Goal: Communication & Community: Connect with others

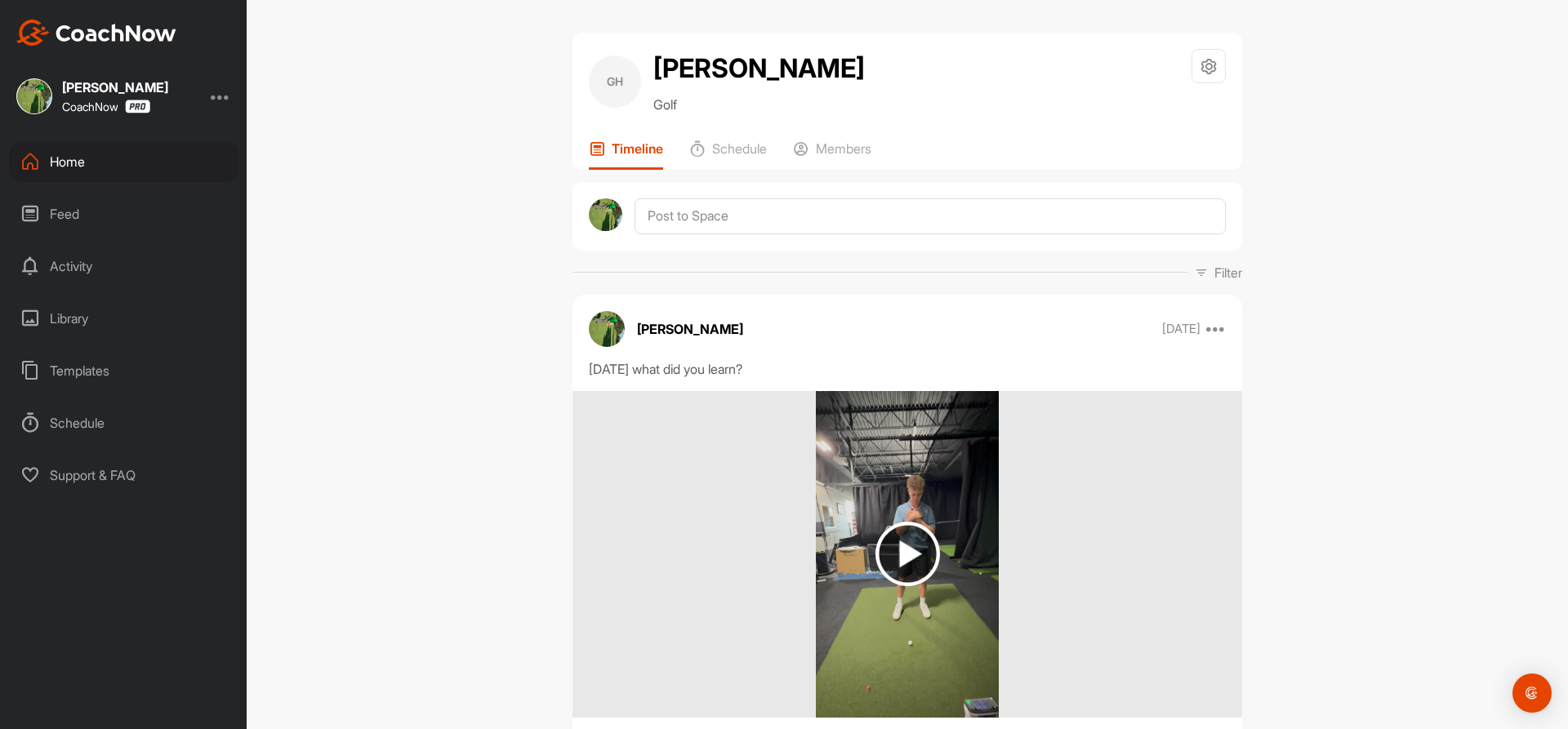
click at [67, 162] on div "Home" at bounding box center [124, 161] width 231 height 41
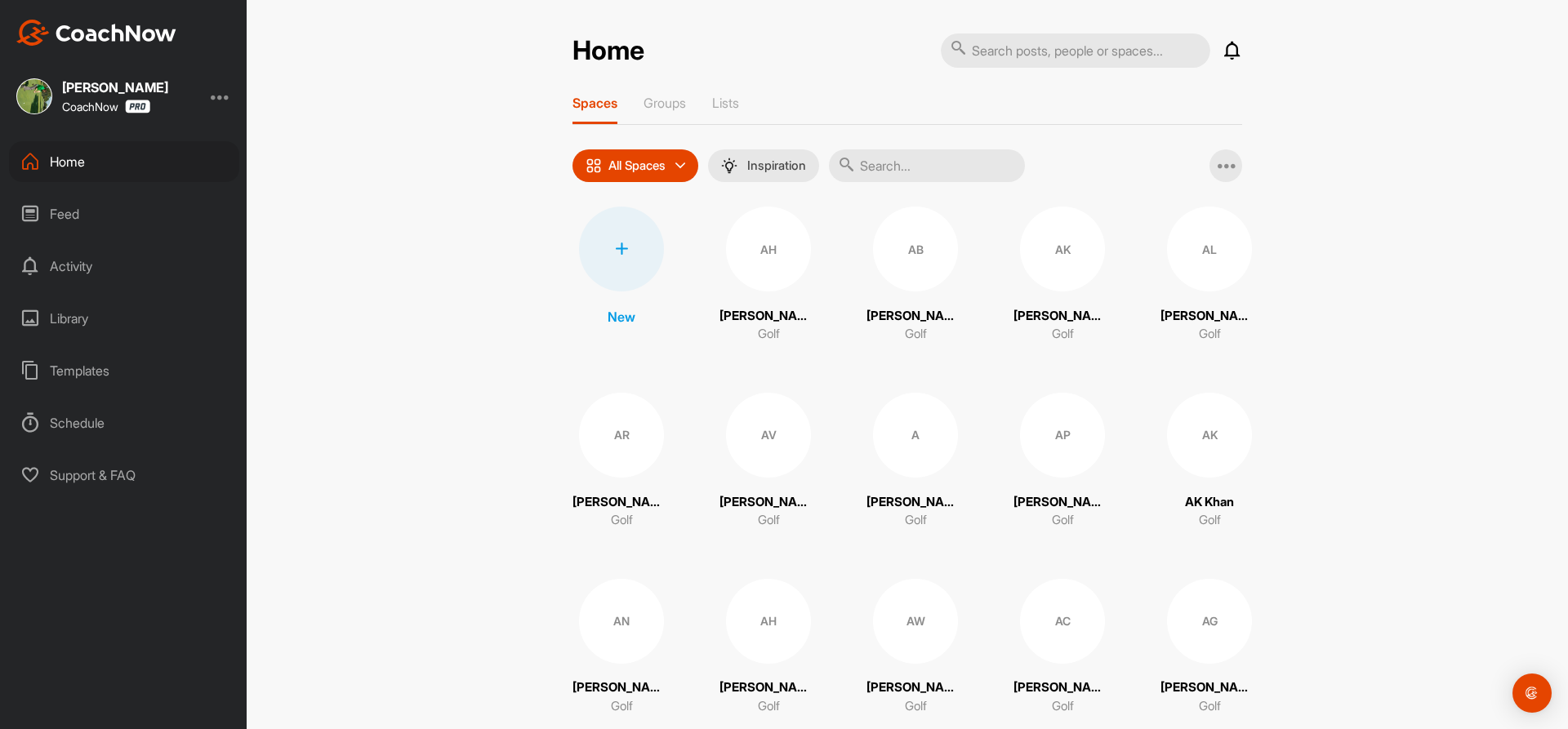
click at [876, 168] on input "text" at bounding box center [926, 165] width 196 height 33
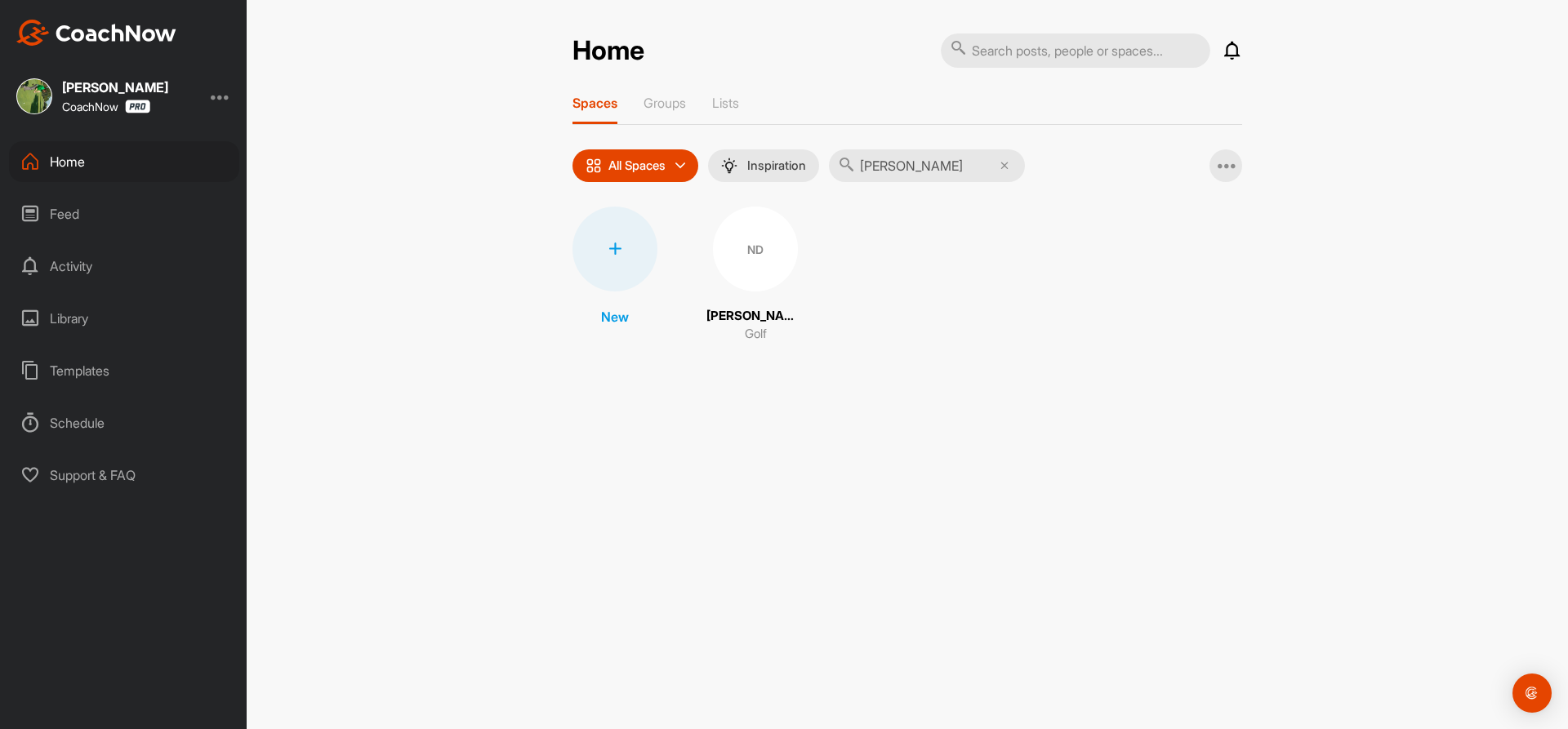
type input "[PERSON_NAME]"
click at [746, 259] on div "ND" at bounding box center [755, 249] width 85 height 85
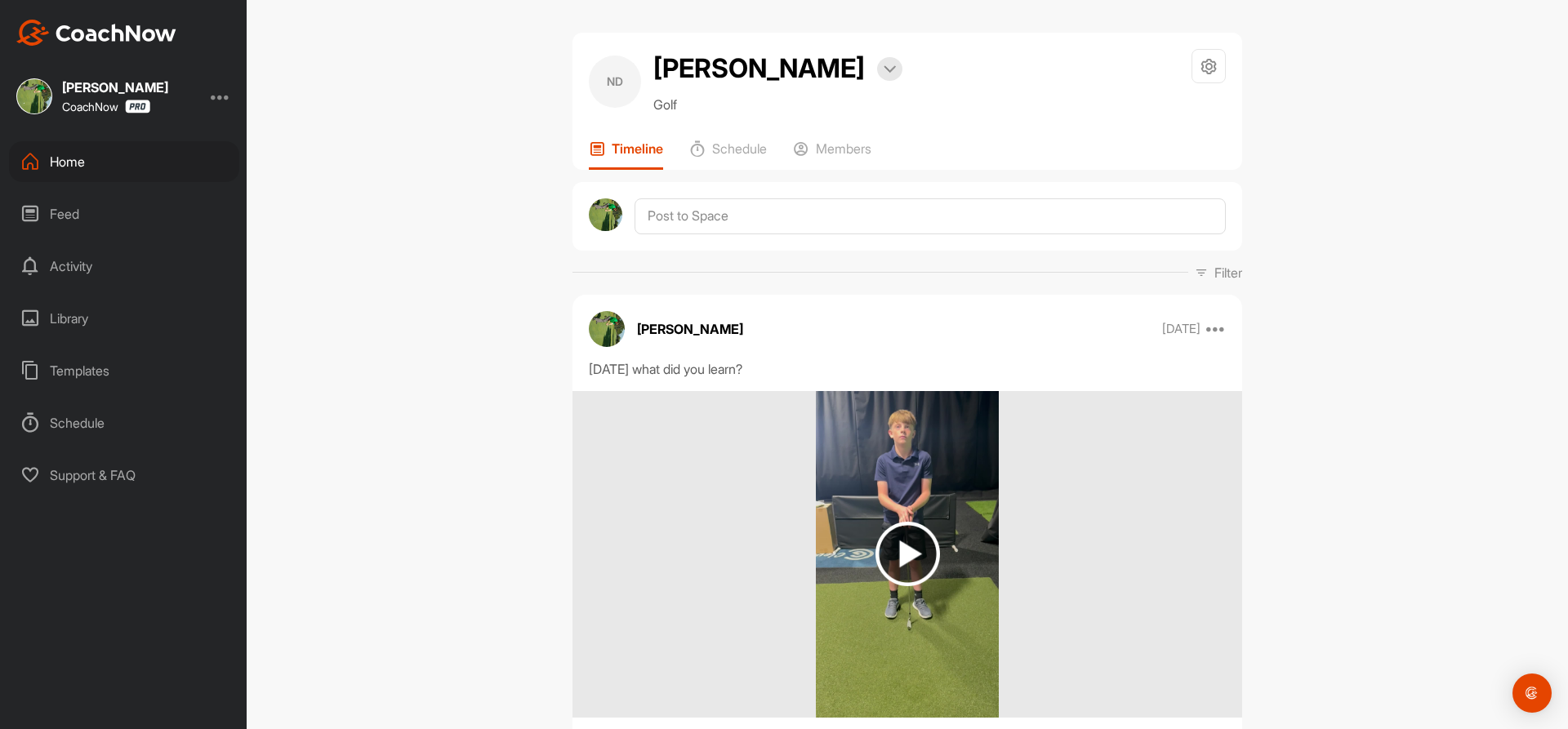
click at [836, 145] on p "Members" at bounding box center [843, 148] width 56 height 16
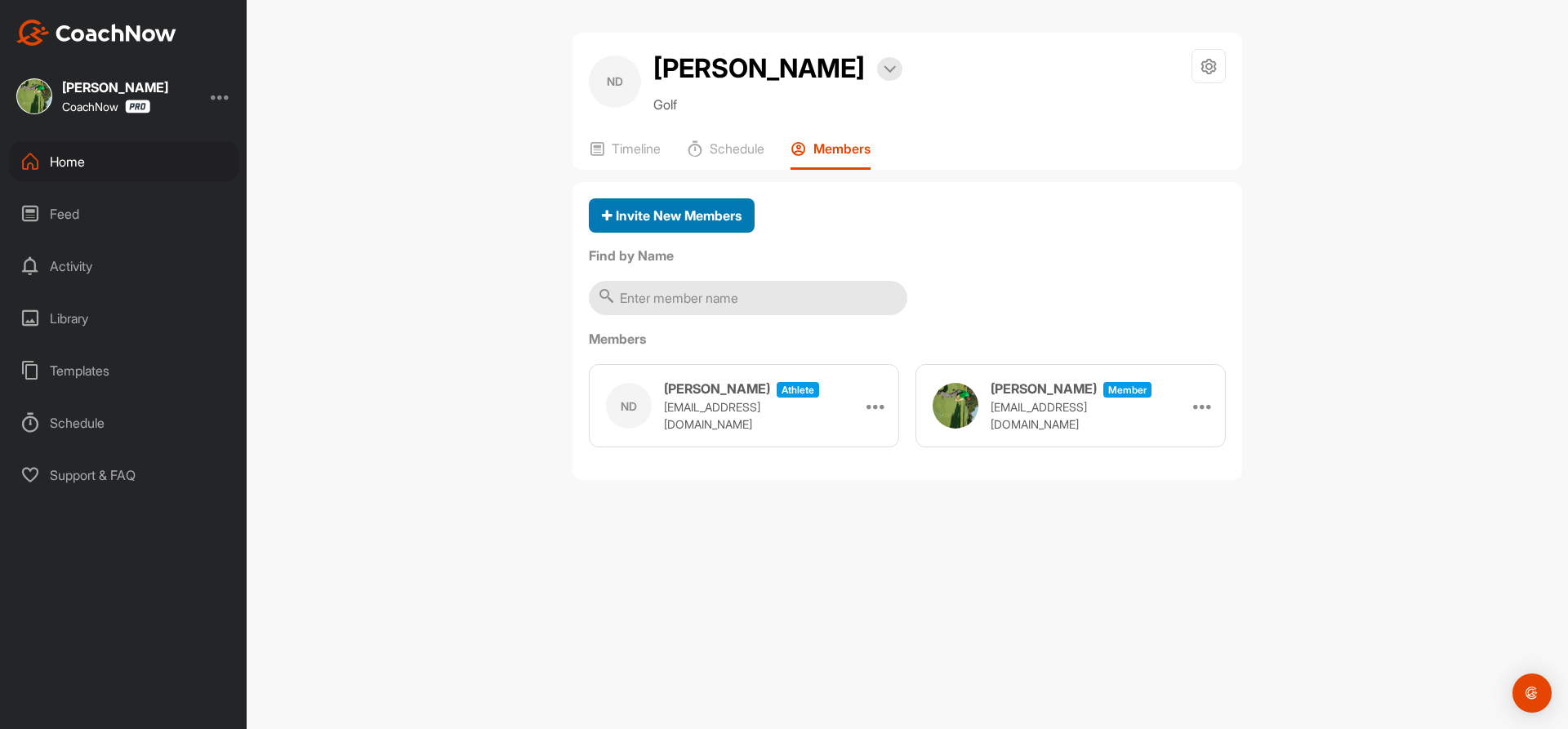
click at [670, 212] on span "Invite New Members" at bounding box center [671, 216] width 139 height 16
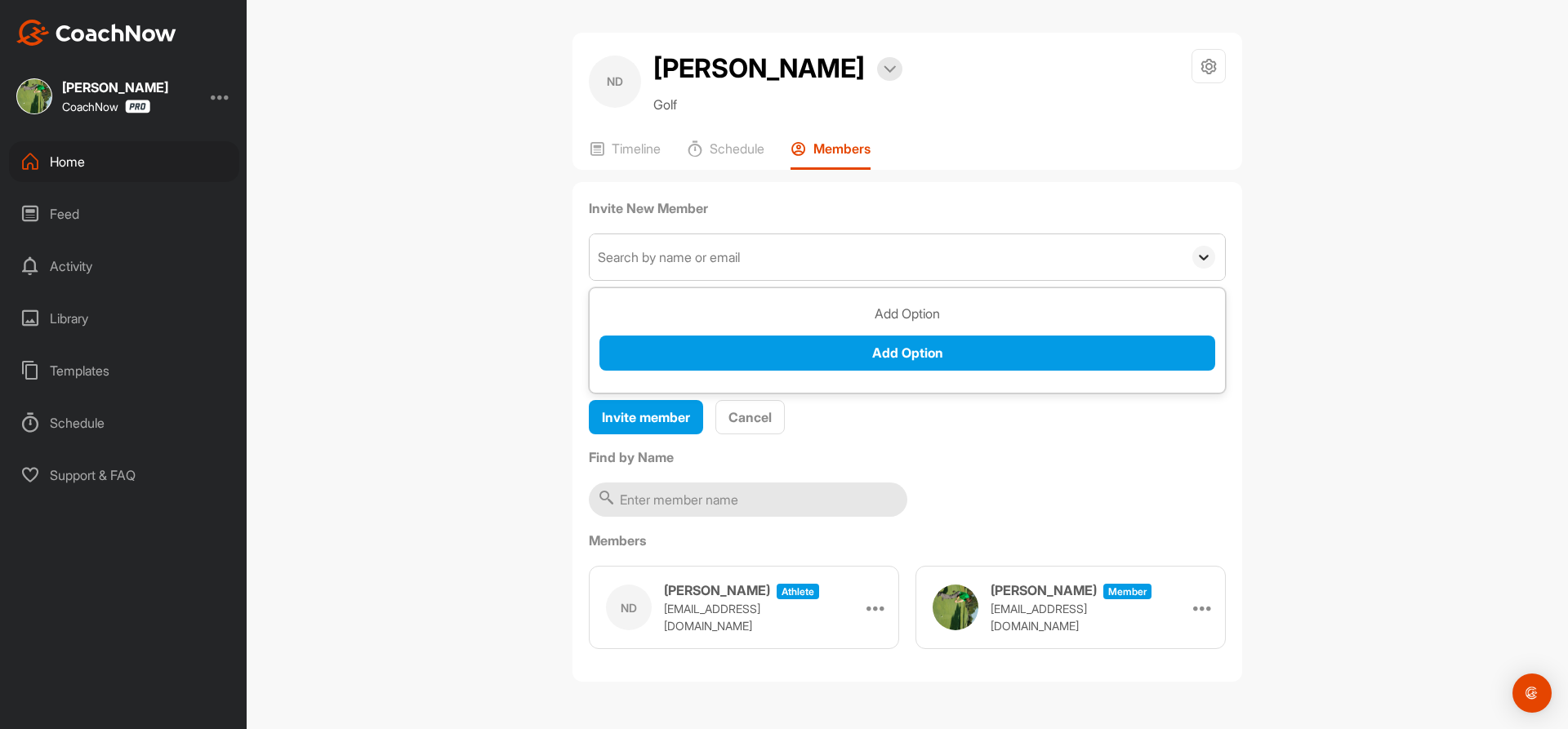
click at [1206, 249] on icon at bounding box center [1203, 257] width 16 height 16
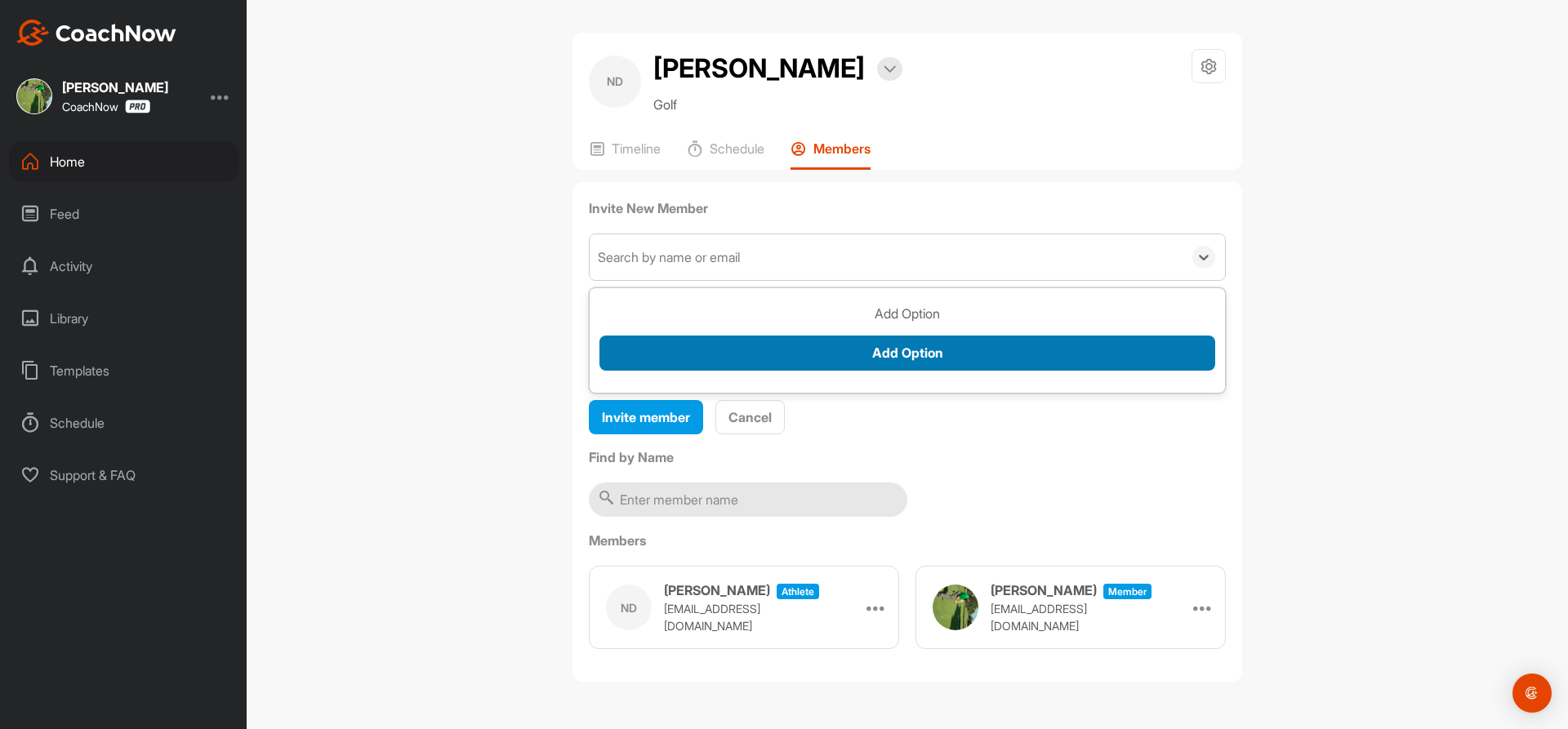
click at [1052, 356] on button "Add Option" at bounding box center [907, 353] width 616 height 35
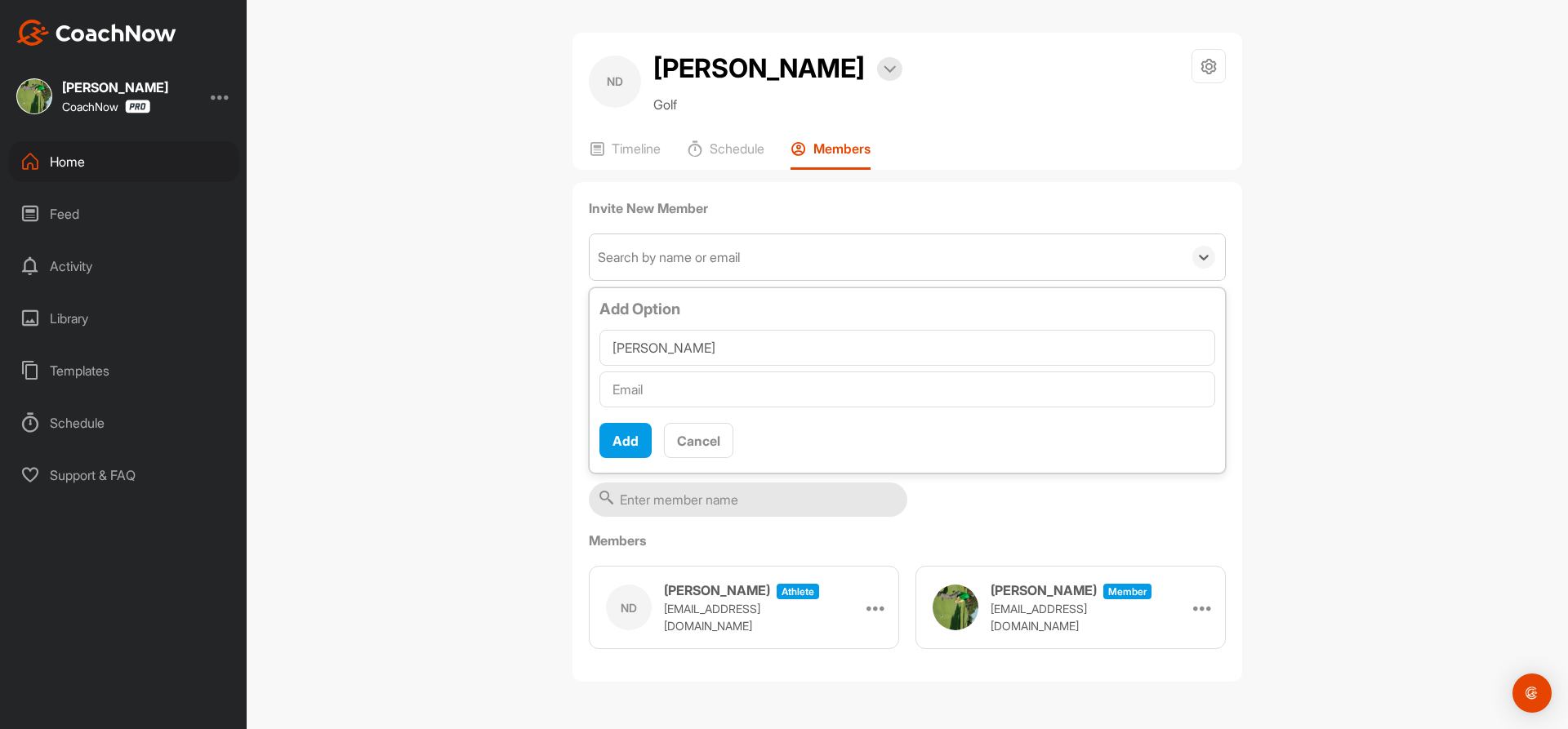
type input "[PERSON_NAME]"
click at [795, 394] on input "text" at bounding box center [907, 389] width 616 height 35
type input "[EMAIL_ADDRESS][DOMAIN_NAME]"
click at [624, 449] on button "Add" at bounding box center [625, 441] width 52 height 35
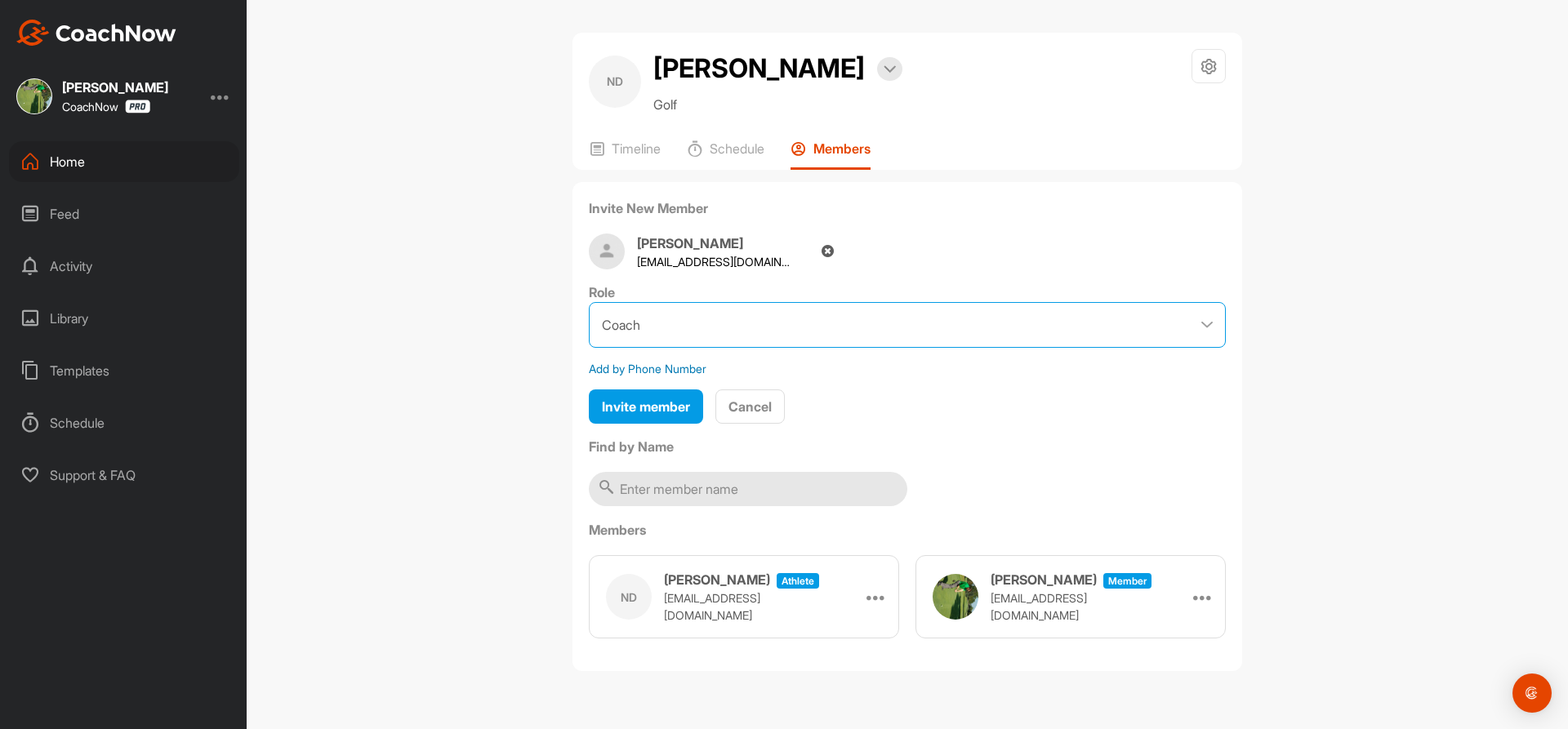
click at [1212, 325] on select "Coach Member" at bounding box center [908, 325] width 637 height 46
select select "contributor"
click at [589, 302] on select "Coach Member" at bounding box center [908, 325] width 637 height 46
click at [651, 367] on div "Add by Phone Number" at bounding box center [648, 368] width 118 height 17
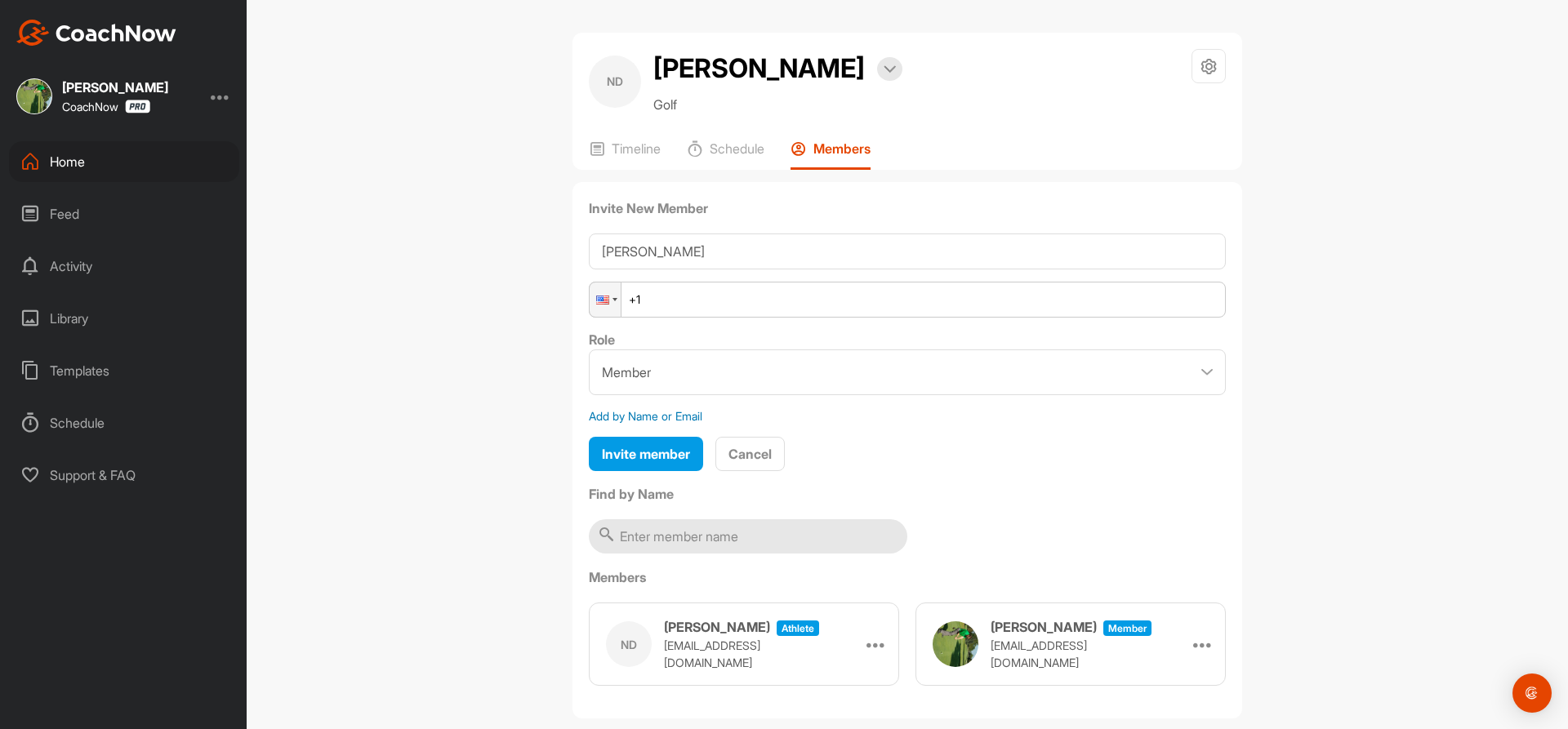
click at [652, 295] on input "+1" at bounding box center [908, 299] width 637 height 35
type input "[PHONE_NUMBER]"
click at [622, 455] on span "Invite member" at bounding box center [645, 453] width 88 height 16
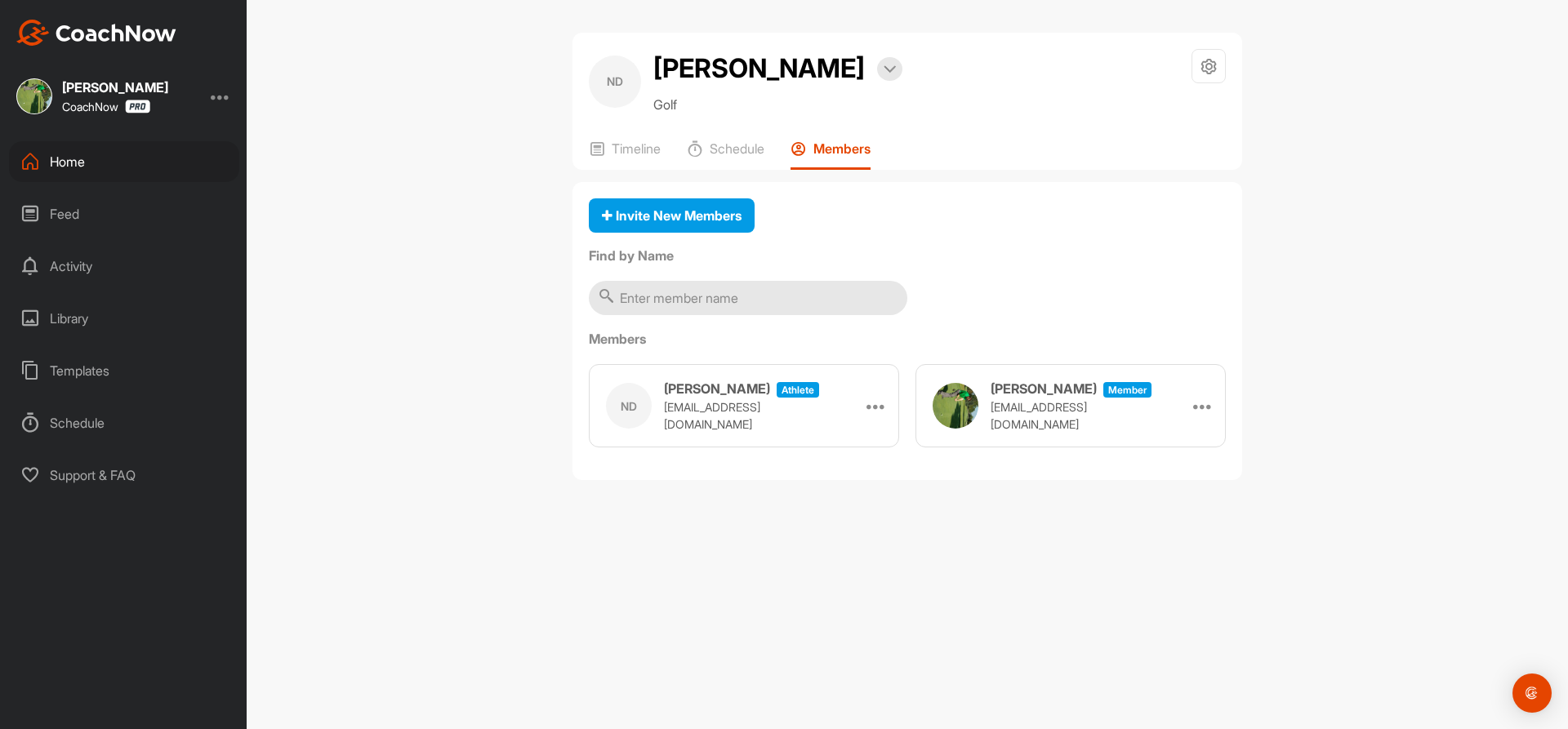
click at [644, 297] on input "text" at bounding box center [748, 298] width 319 height 35
click at [653, 219] on span "Invite New Members" at bounding box center [671, 216] width 139 height 16
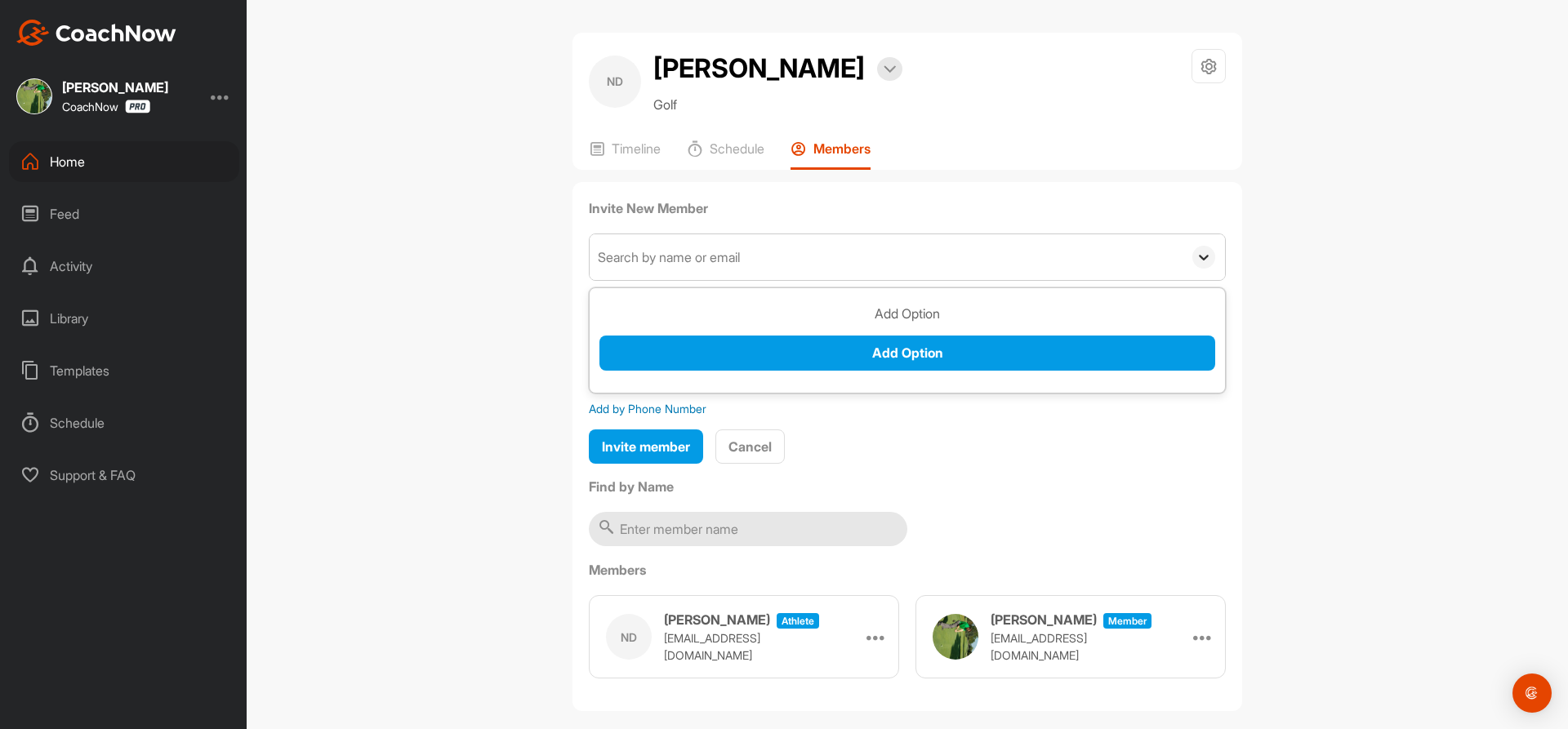
click at [1203, 265] on div at bounding box center [1204, 257] width 23 height 23
click at [931, 315] on h3 "Add Option" at bounding box center [907, 313] width 616 height 20
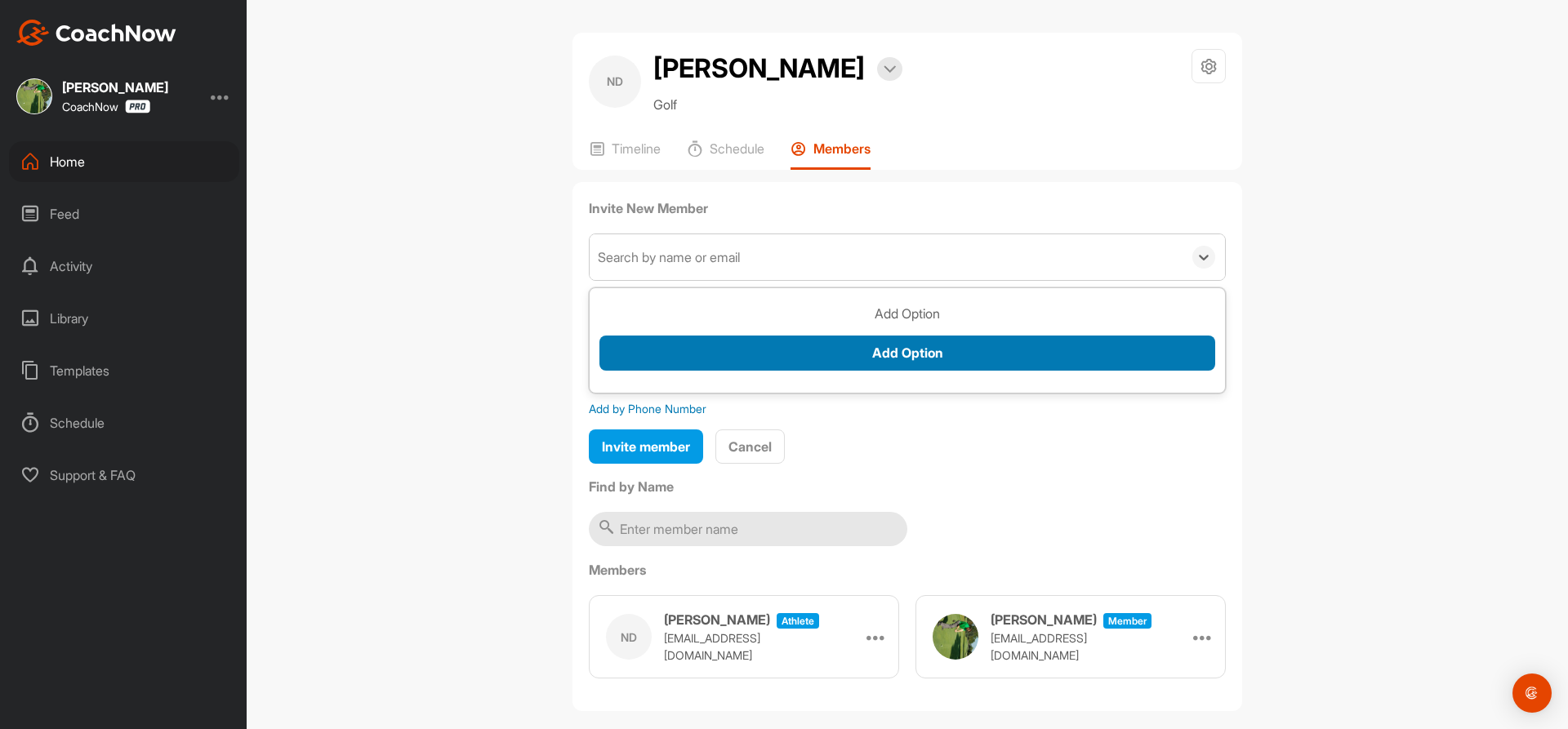
click at [886, 359] on button "Add Option" at bounding box center [907, 353] width 616 height 35
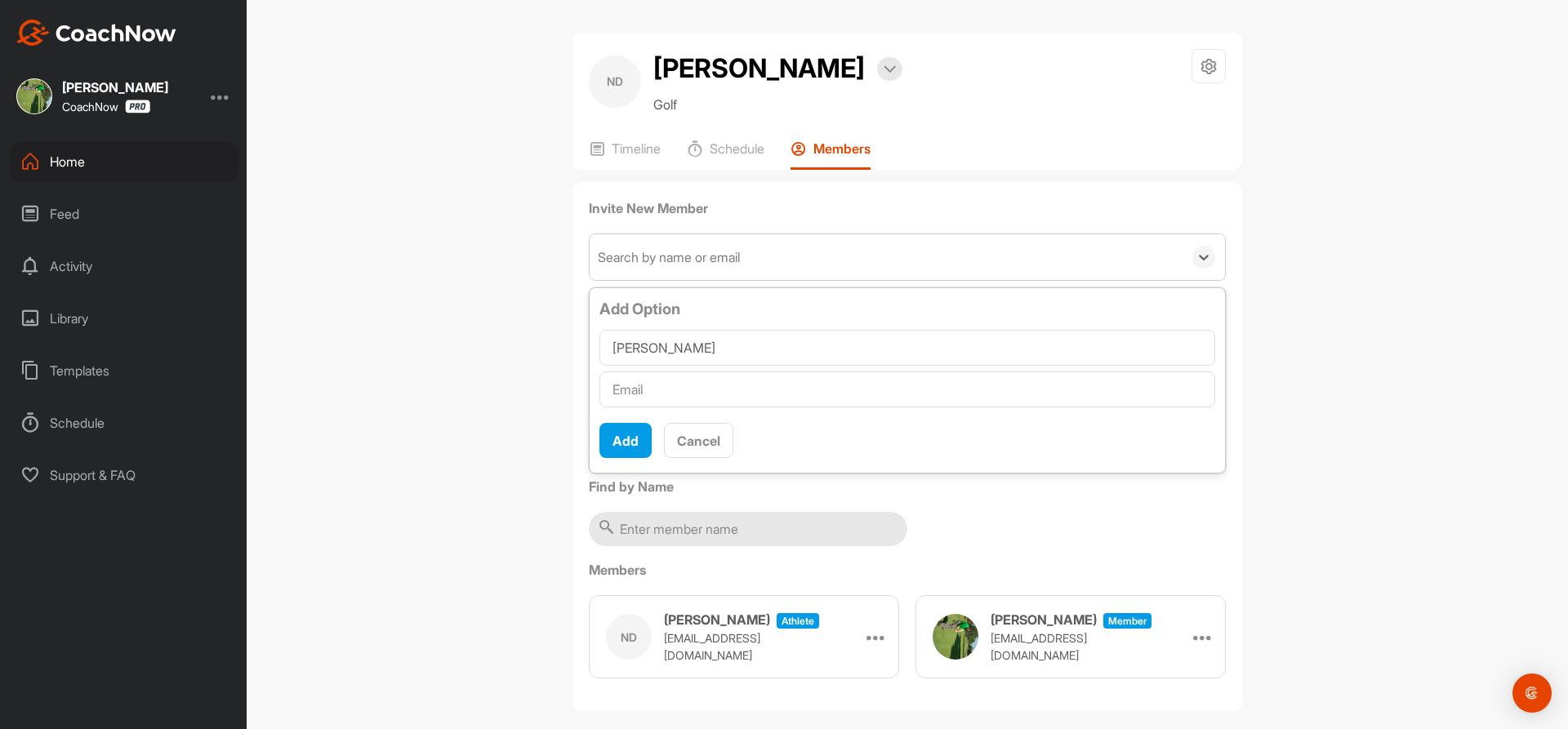
type input "[PERSON_NAME]"
click at [659, 389] on input "text" at bounding box center [907, 389] width 616 height 35
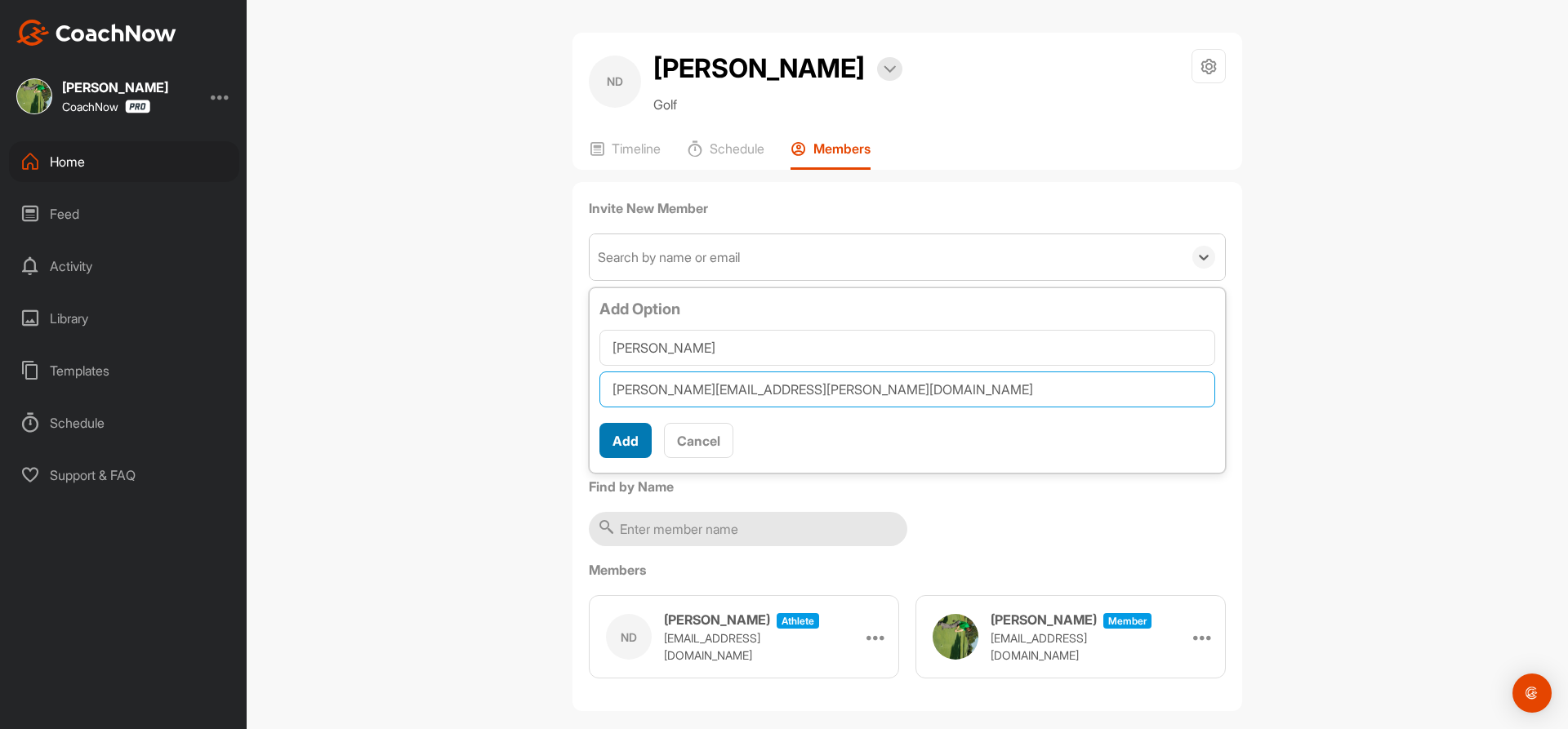
type input "[PERSON_NAME][EMAIL_ADDRESS][PERSON_NAME][DOMAIN_NAME]"
click at [611, 437] on button "Add" at bounding box center [625, 441] width 52 height 35
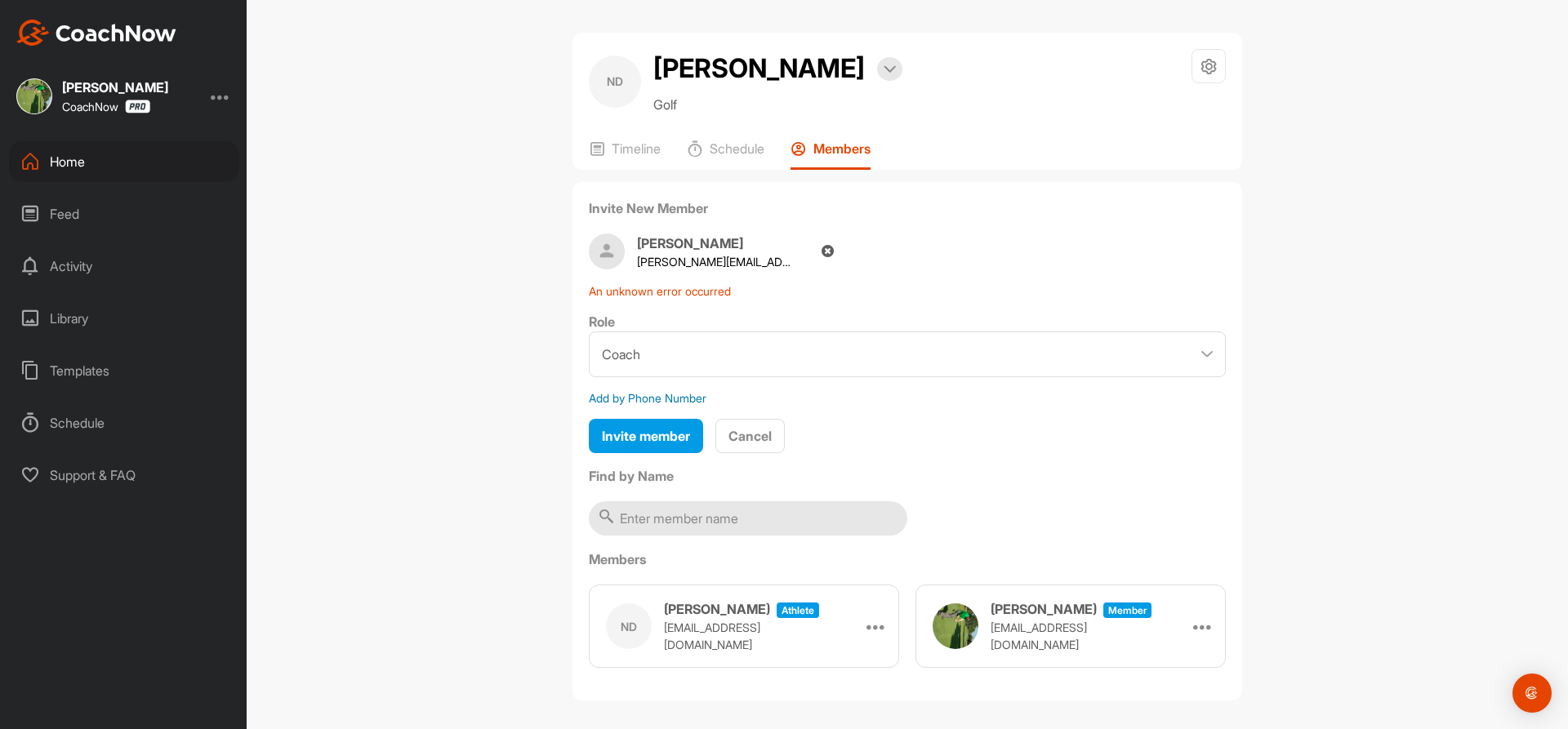
click at [678, 295] on p "An unknown error occurred" at bounding box center [908, 290] width 637 height 17
click at [729, 268] on p "[PERSON_NAME][EMAIL_ADDRESS][PERSON_NAME][DOMAIN_NAME]" at bounding box center [714, 261] width 155 height 17
click at [723, 267] on p "[PERSON_NAME][EMAIL_ADDRESS][PERSON_NAME][DOMAIN_NAME]" at bounding box center [714, 261] width 155 height 17
click at [663, 399] on div "Add by Phone Number" at bounding box center [648, 397] width 118 height 17
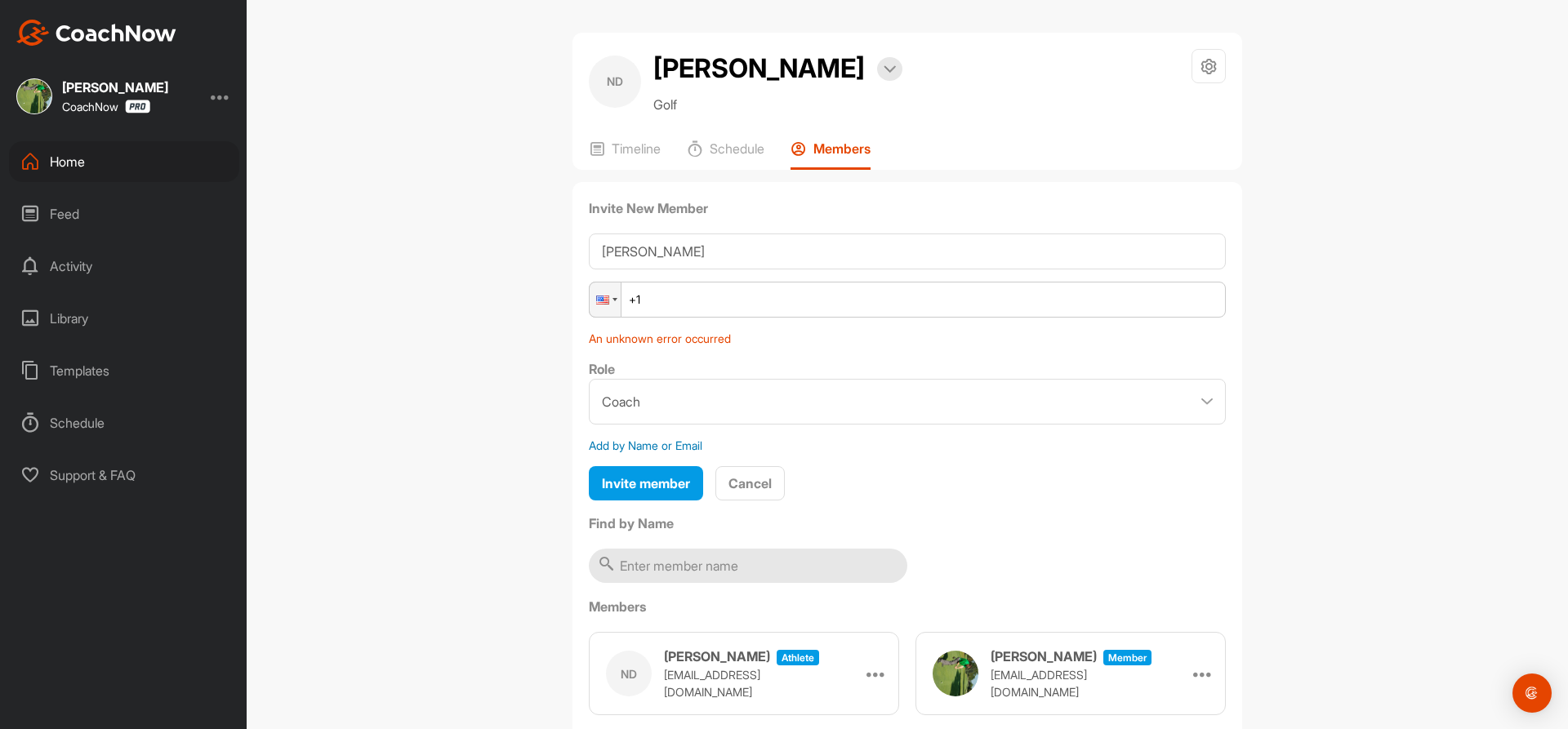
click at [663, 308] on input "+1" at bounding box center [908, 299] width 637 height 35
click at [1204, 402] on select "Coach Member" at bounding box center [908, 402] width 637 height 46
select select "contributor"
click at [589, 379] on select "Coach Member" at bounding box center [908, 402] width 637 height 46
click at [665, 300] on input "+1" at bounding box center [908, 299] width 637 height 35
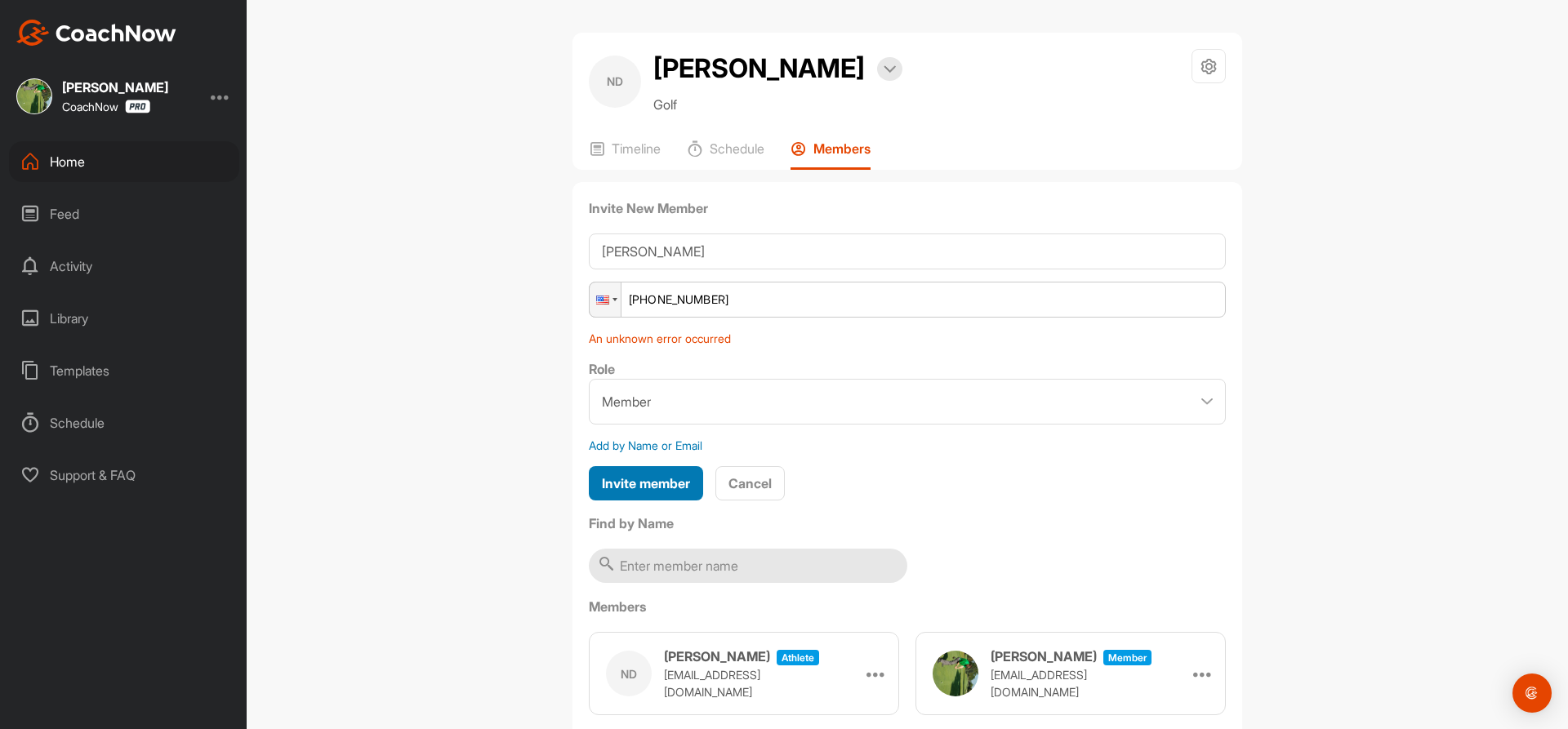
type input "[PHONE_NUMBER]"
click at [649, 481] on span "Invite member" at bounding box center [645, 483] width 88 height 16
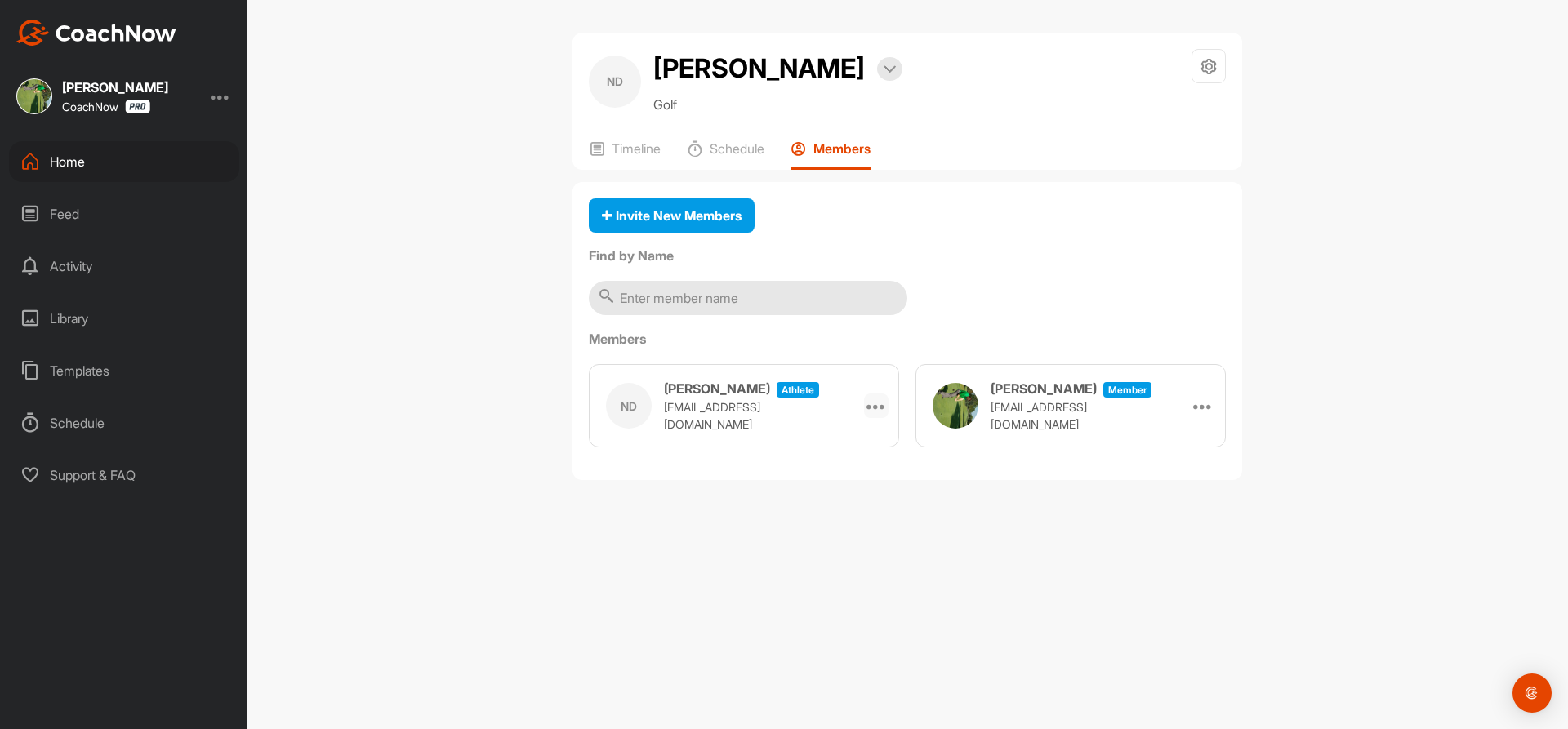
click at [876, 406] on icon at bounding box center [876, 405] width 20 height 20
click at [875, 406] on icon at bounding box center [876, 405] width 20 height 20
click at [876, 403] on icon at bounding box center [876, 405] width 20 height 20
click at [854, 445] on li "Remove" at bounding box center [849, 451] width 77 height 51
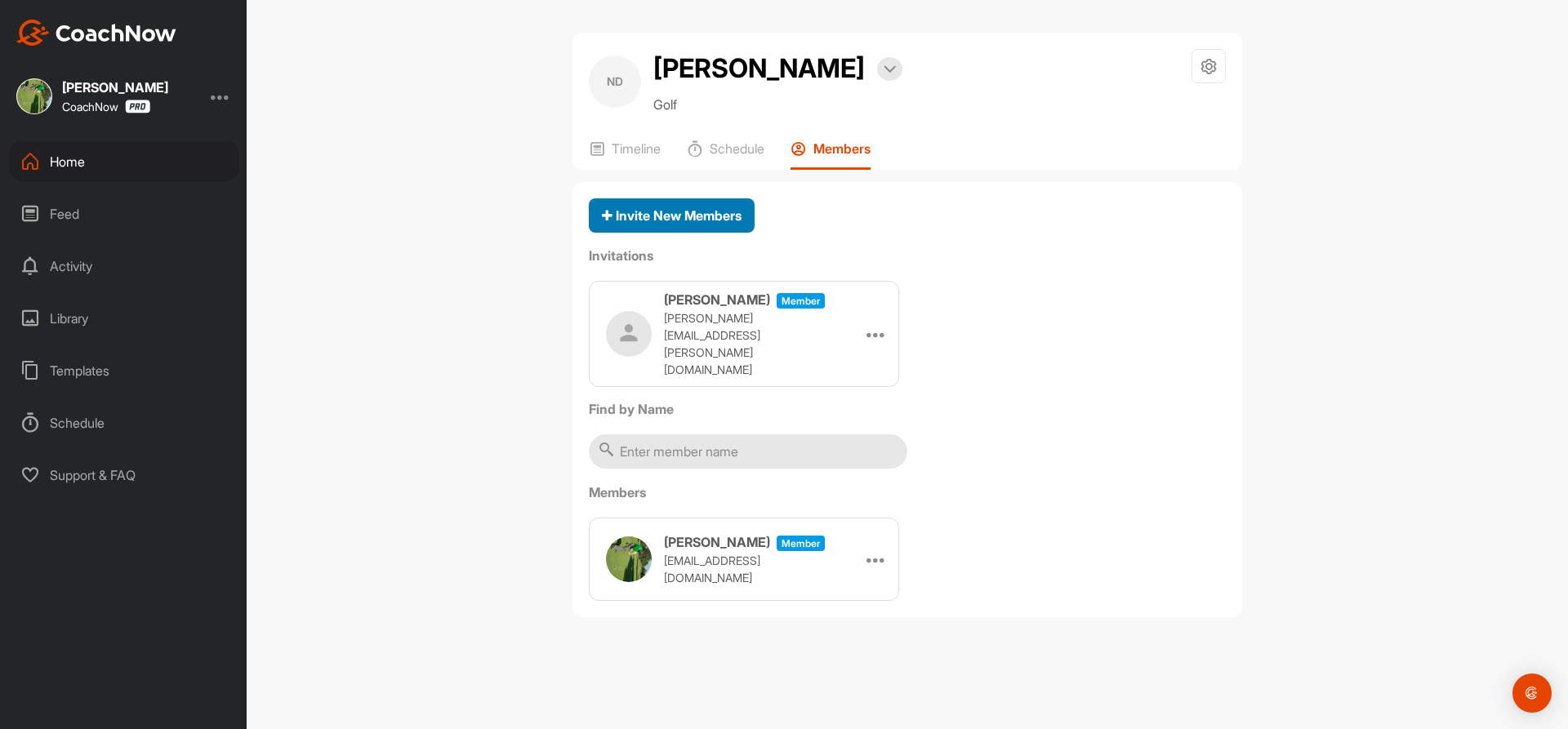
click at [717, 223] on div "Invite New Members" at bounding box center [671, 216] width 139 height 20
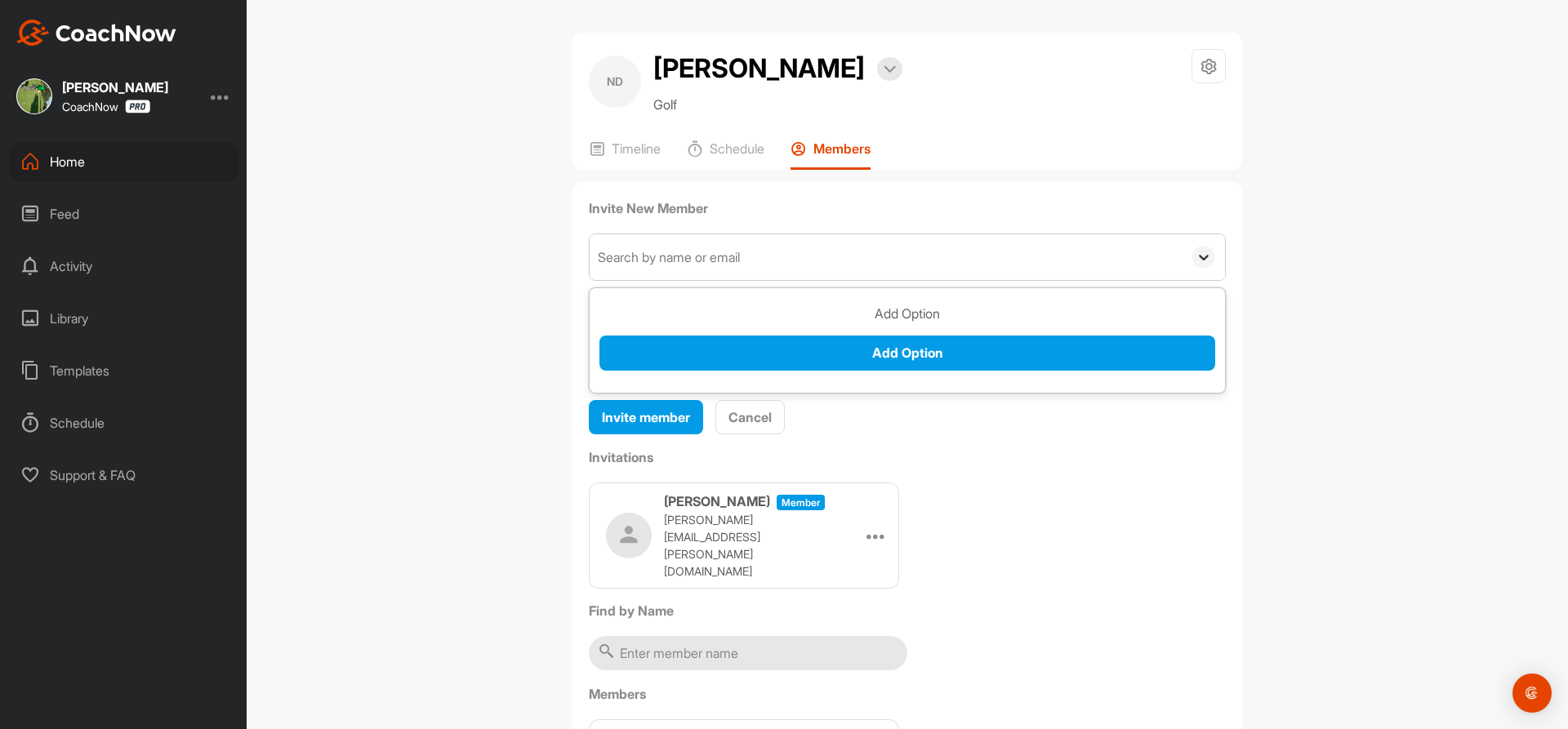
click at [1194, 265] on div at bounding box center [1204, 257] width 23 height 23
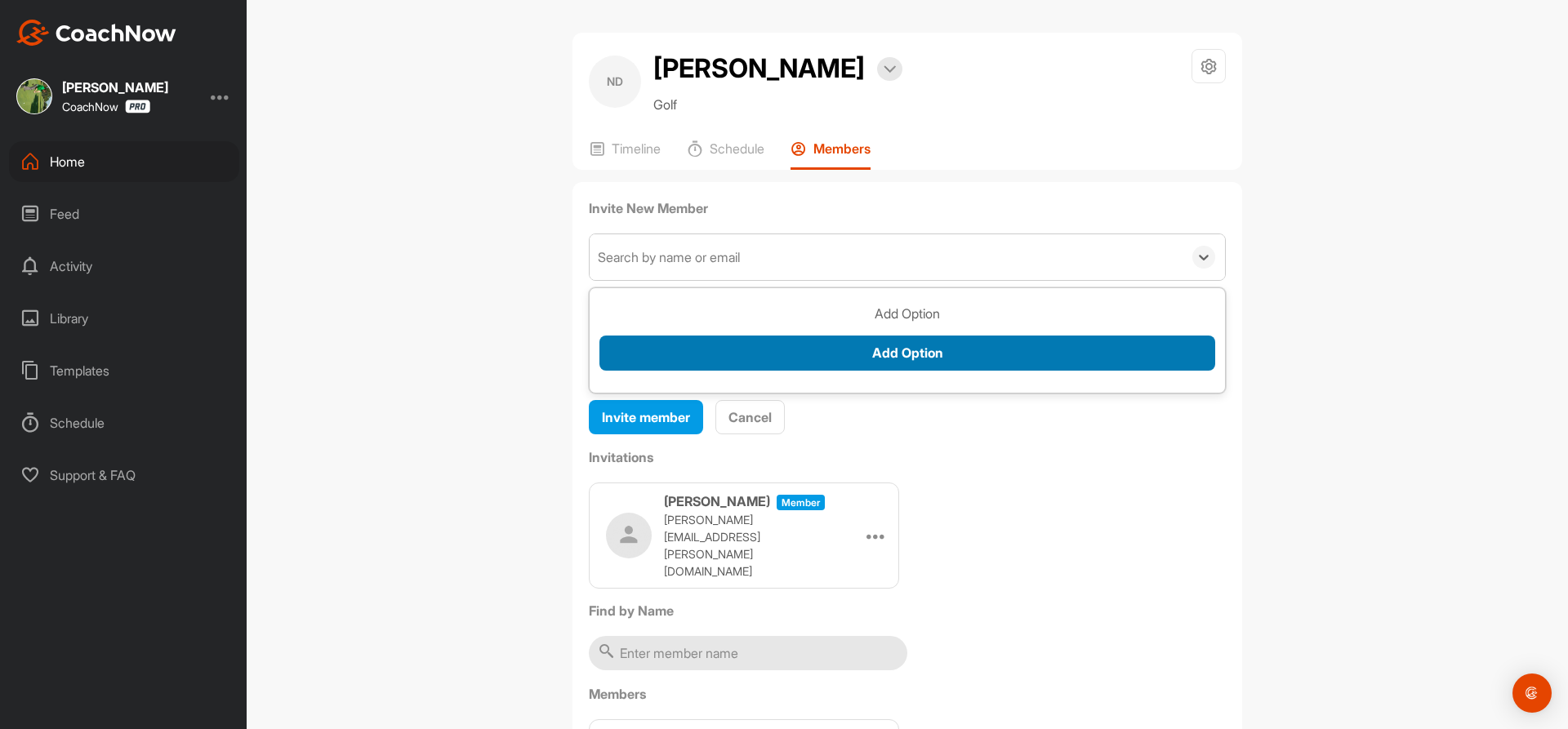
click at [1023, 355] on button "Add Option" at bounding box center [907, 353] width 616 height 35
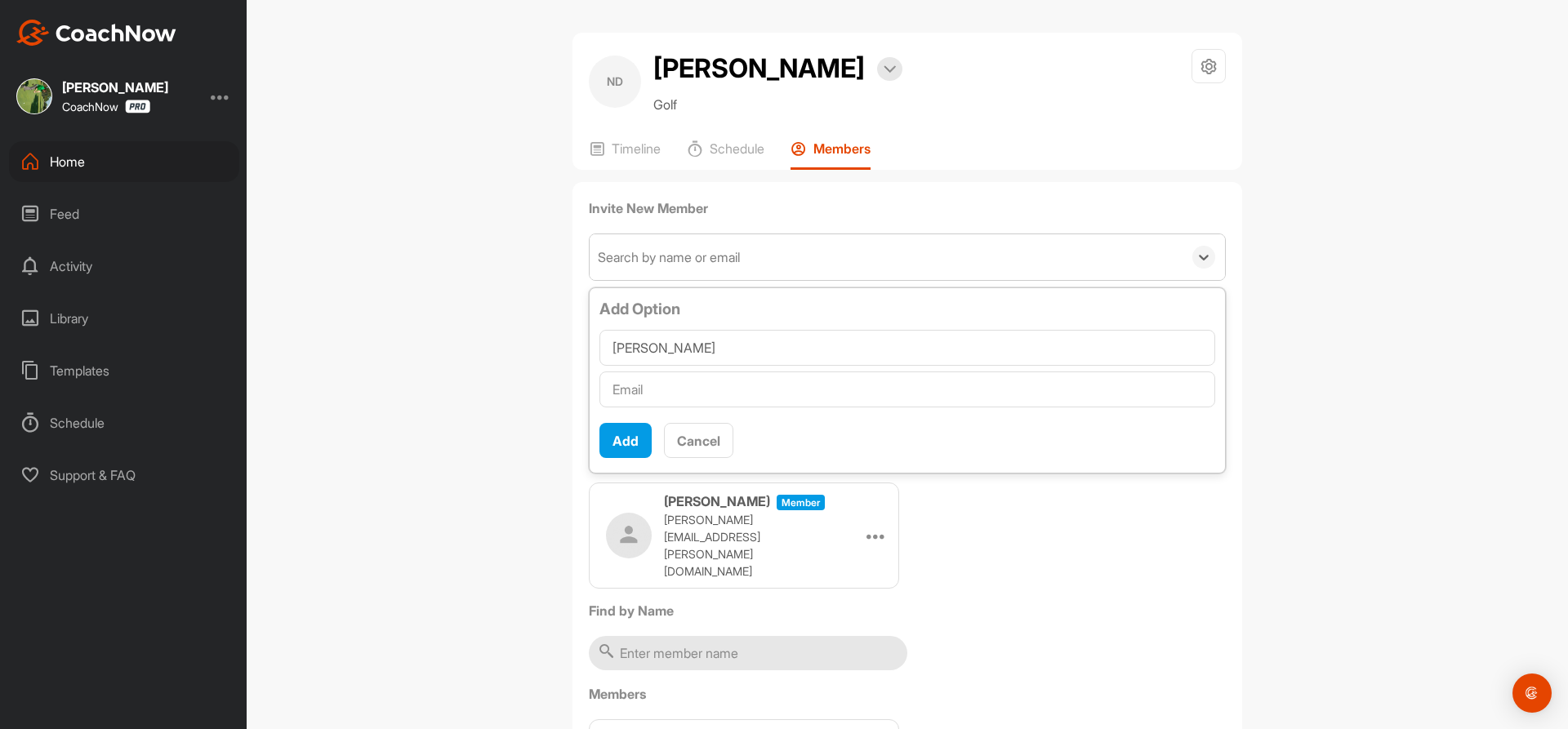
type input "[PERSON_NAME]"
click at [658, 394] on input "text" at bounding box center [907, 389] width 616 height 35
type input "[EMAIL_ADDRESS][DOMAIN_NAME]"
click at [626, 442] on button "Add" at bounding box center [625, 441] width 52 height 35
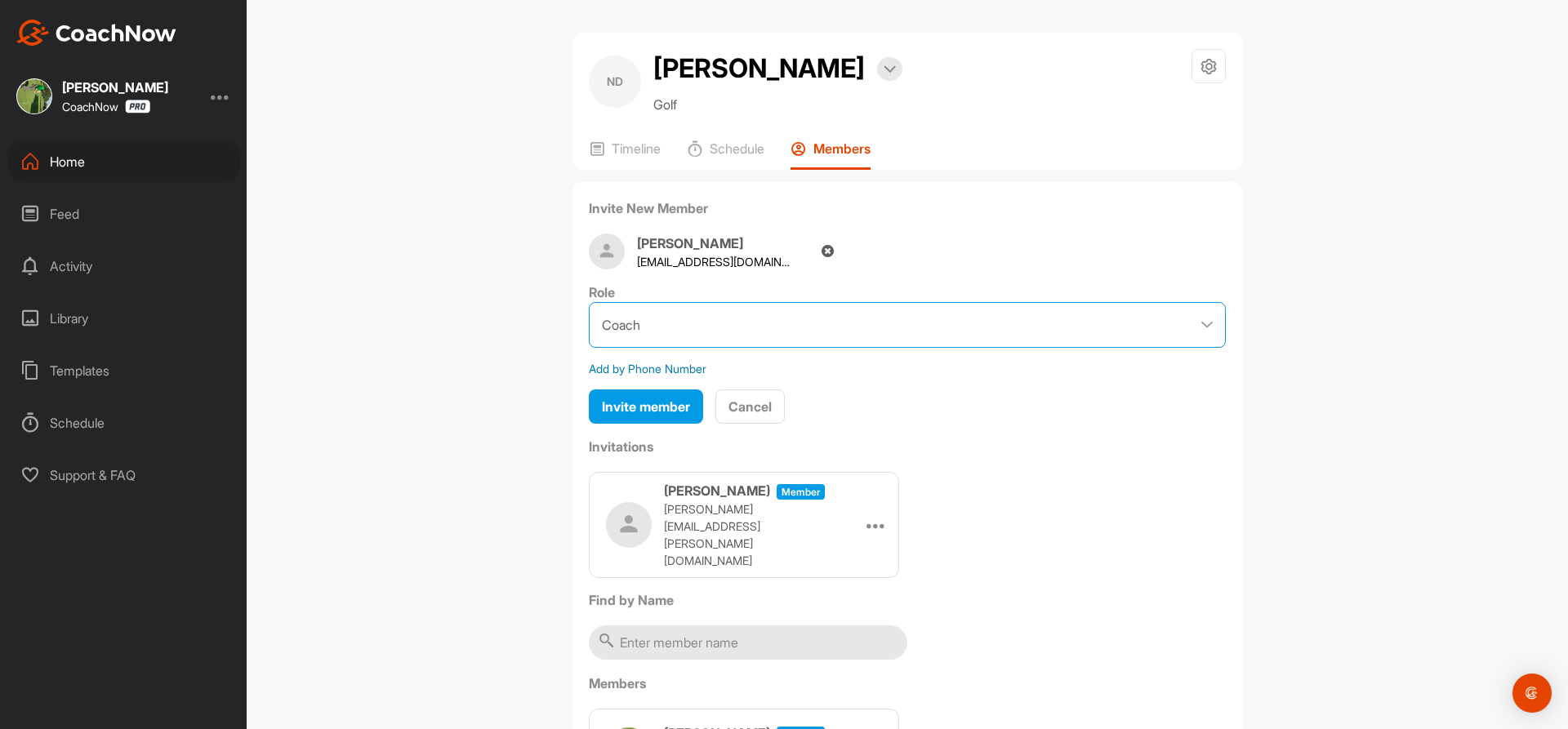
click at [1209, 320] on select "Coach Member" at bounding box center [908, 325] width 637 height 46
select select "contributor"
click at [589, 302] on select "Coach Member" at bounding box center [908, 325] width 637 height 46
click at [607, 405] on span "Invite member" at bounding box center [645, 406] width 88 height 16
